Goal: Information Seeking & Learning: Understand process/instructions

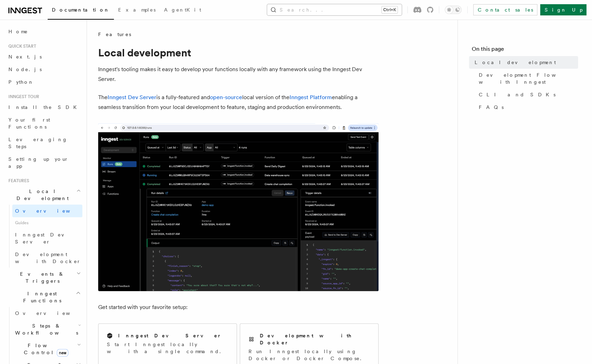
click at [351, 11] on button "Search... Ctrl+K" at bounding box center [334, 9] width 135 height 11
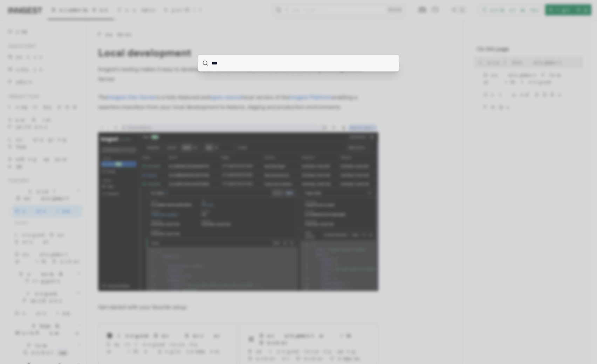
type input "****"
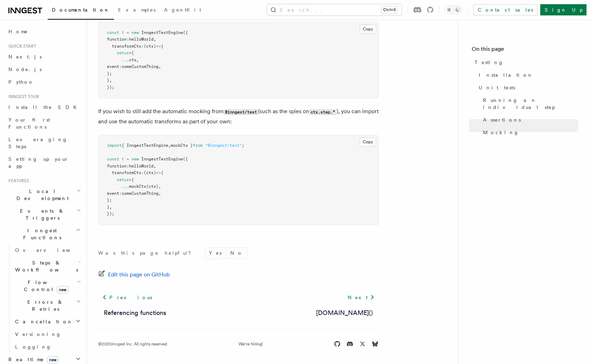
click at [48, 188] on span "Local Development" at bounding box center [41, 195] width 71 height 14
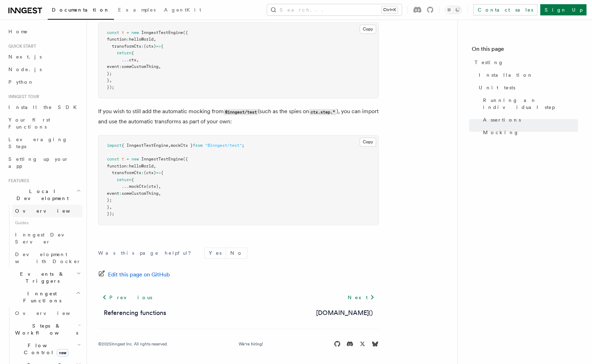
click at [38, 205] on link "Overview" at bounding box center [47, 211] width 70 height 13
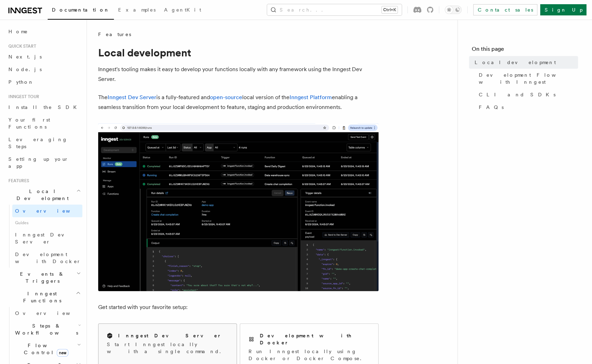
click at [119, 340] on div "Inngest Dev Server Start Inngest locally with a single command." at bounding box center [167, 343] width 121 height 23
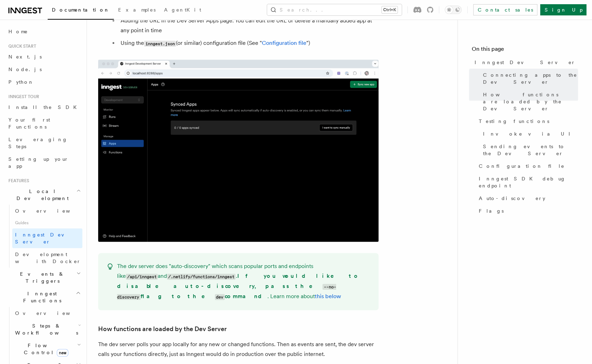
scroll to position [421, 0]
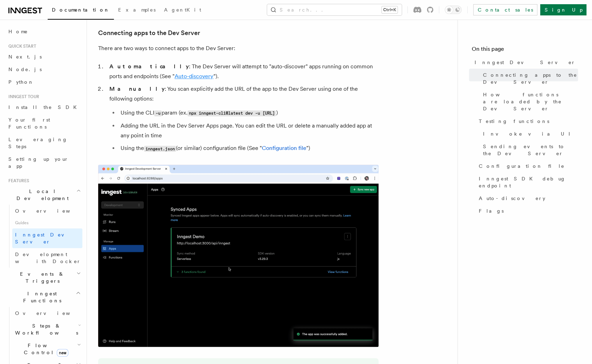
click at [175, 75] on link "Auto-discovery" at bounding box center [194, 76] width 39 height 7
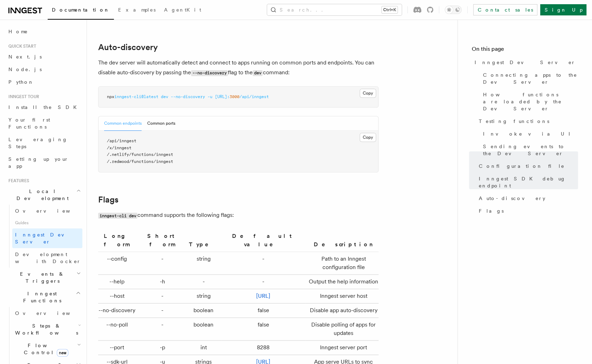
scroll to position [2155, 0]
drag, startPoint x: 210, startPoint y: 87, endPoint x: 180, endPoint y: 89, distance: 30.2
click at [180, 94] on span "--no-discovery" at bounding box center [188, 96] width 34 height 5
